Goal: Information Seeking & Learning: Learn about a topic

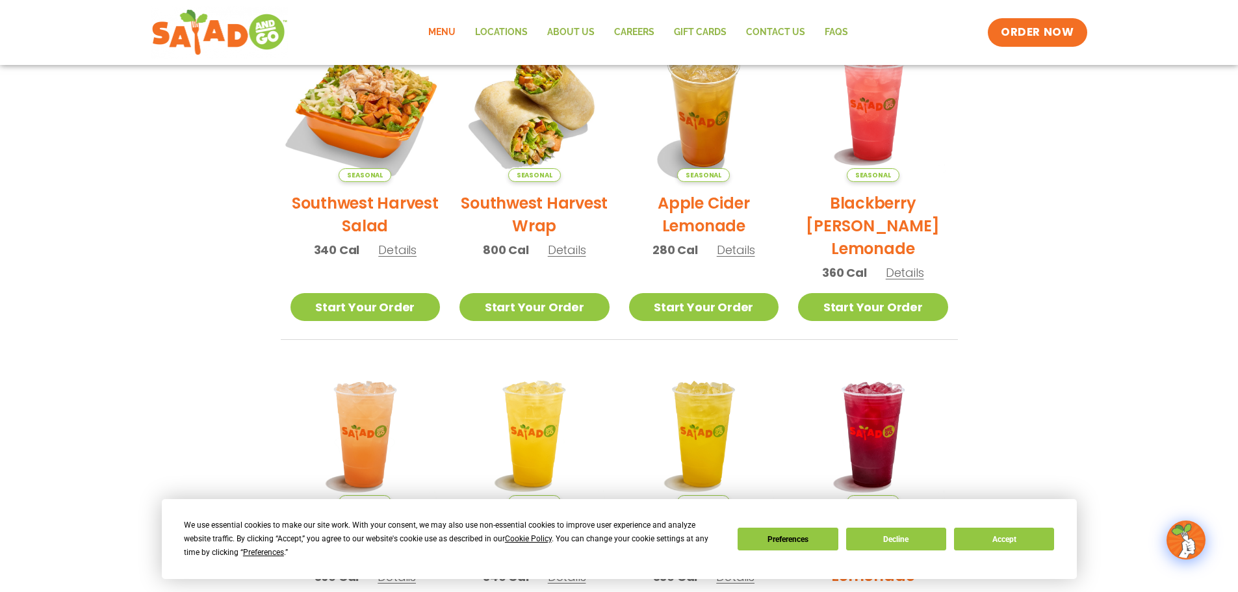
scroll to position [333, 0]
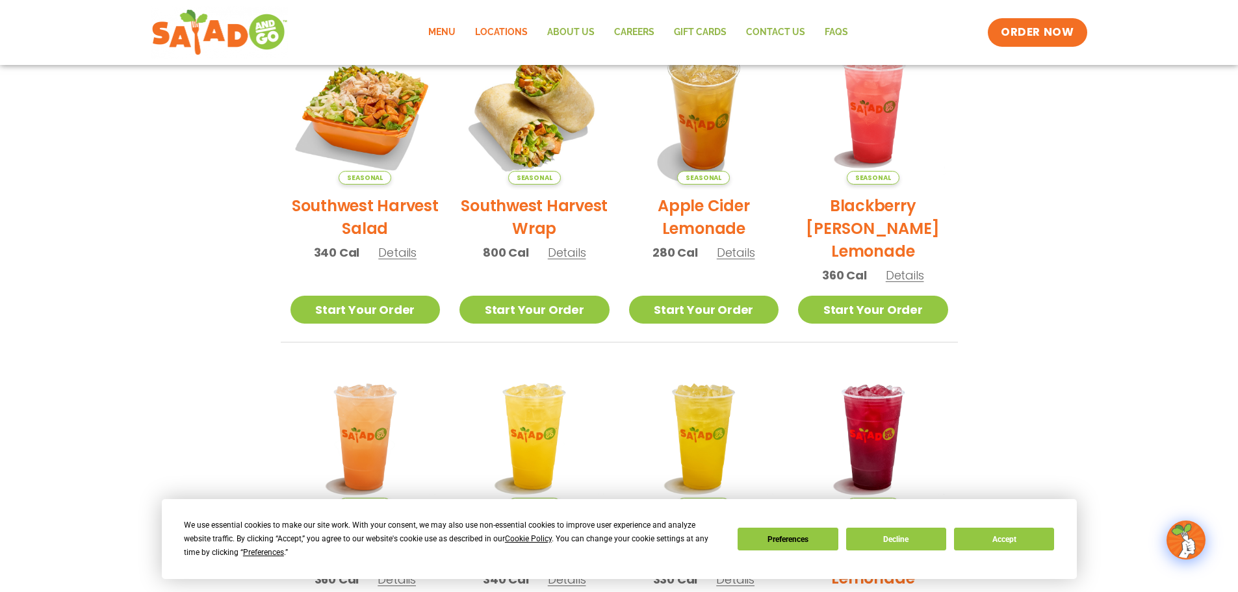
click at [531, 36] on link "Locations" at bounding box center [501, 33] width 72 height 30
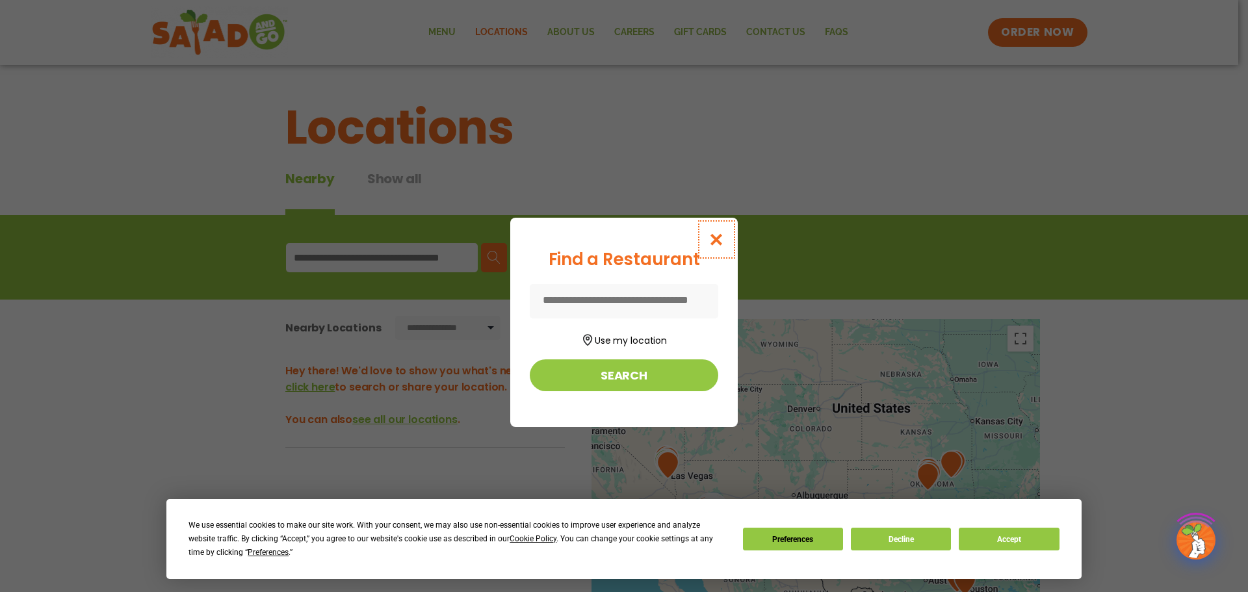
click at [710, 233] on icon "Close modal" at bounding box center [717, 240] width 16 height 14
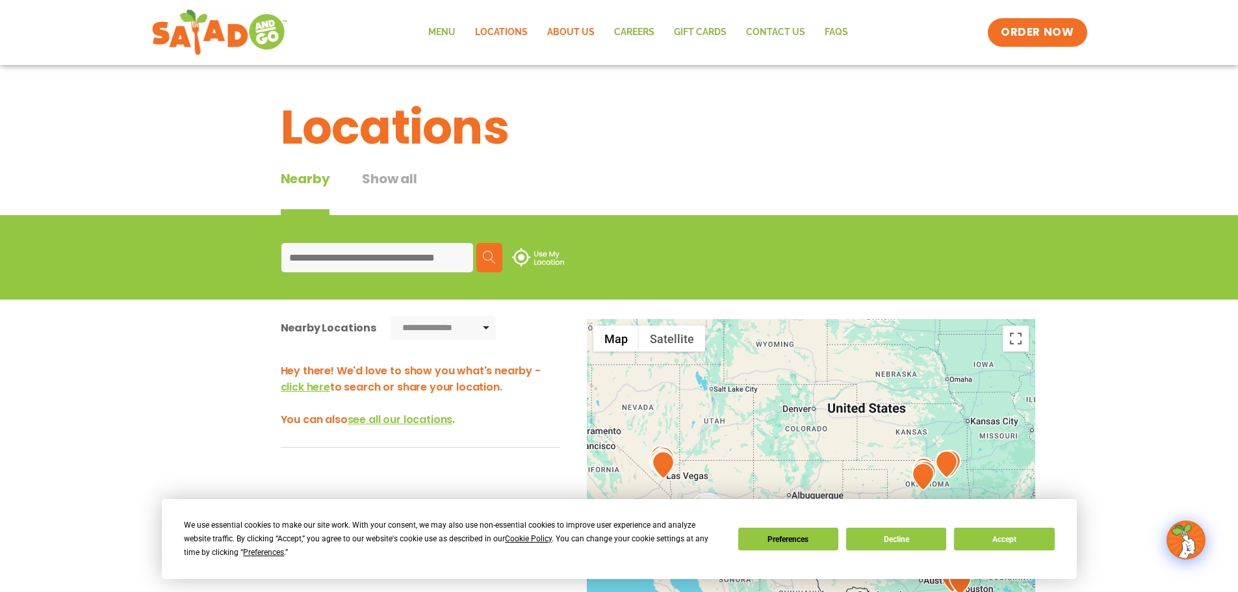
click at [547, 27] on link "About Us" at bounding box center [571, 33] width 67 height 30
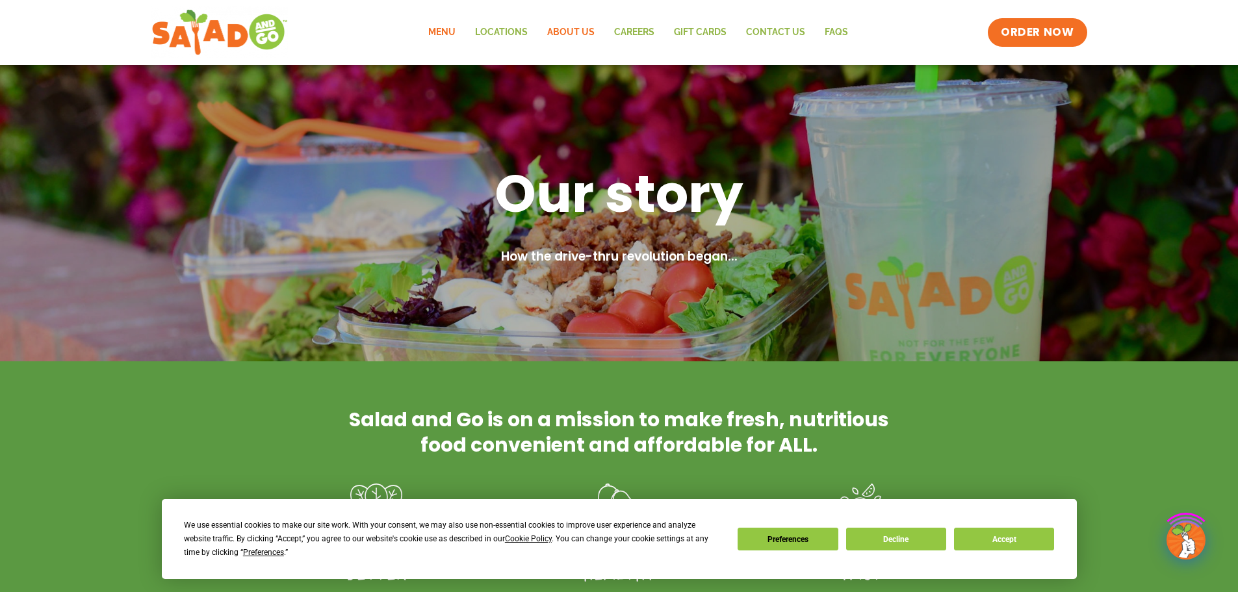
click at [421, 28] on link "Menu" at bounding box center [442, 33] width 47 height 30
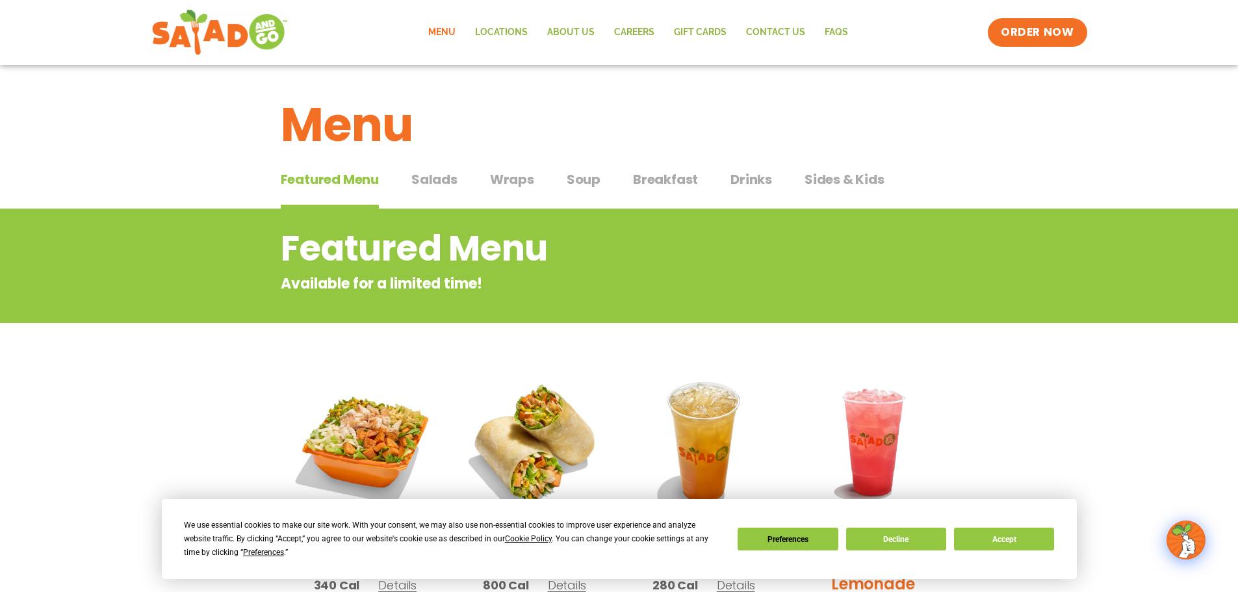
click at [512, 188] on span "Wraps" at bounding box center [512, 180] width 44 height 20
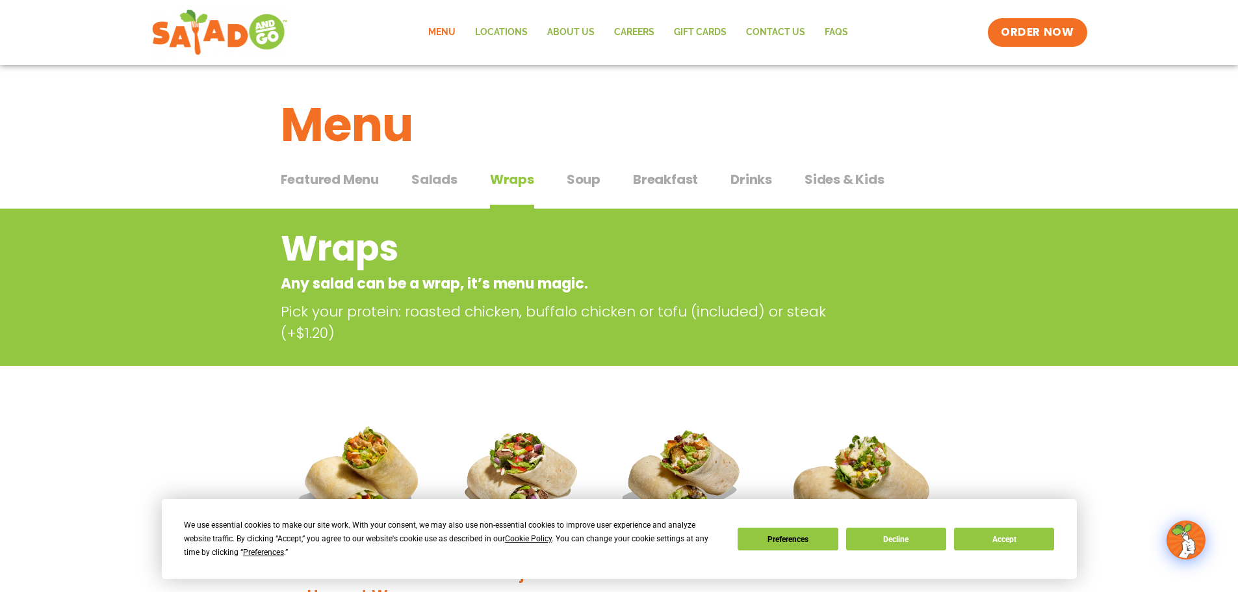
click at [664, 190] on button "Breakfast Breakfast" at bounding box center [665, 190] width 65 height 40
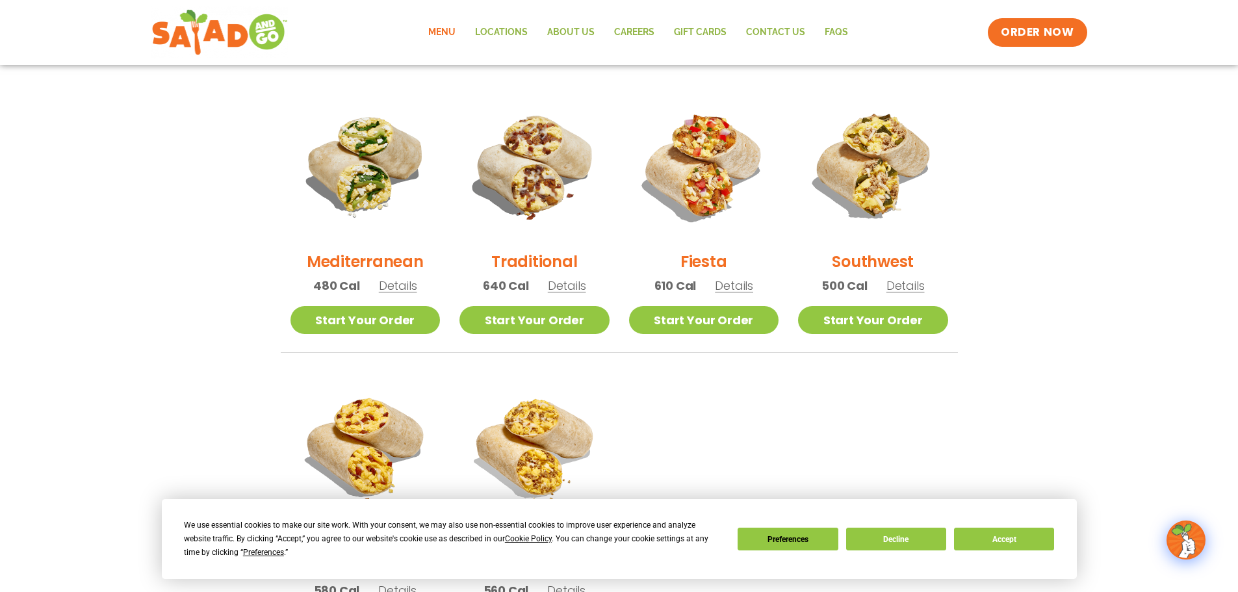
scroll to position [354, 0]
